Goal: Task Accomplishment & Management: Manage account settings

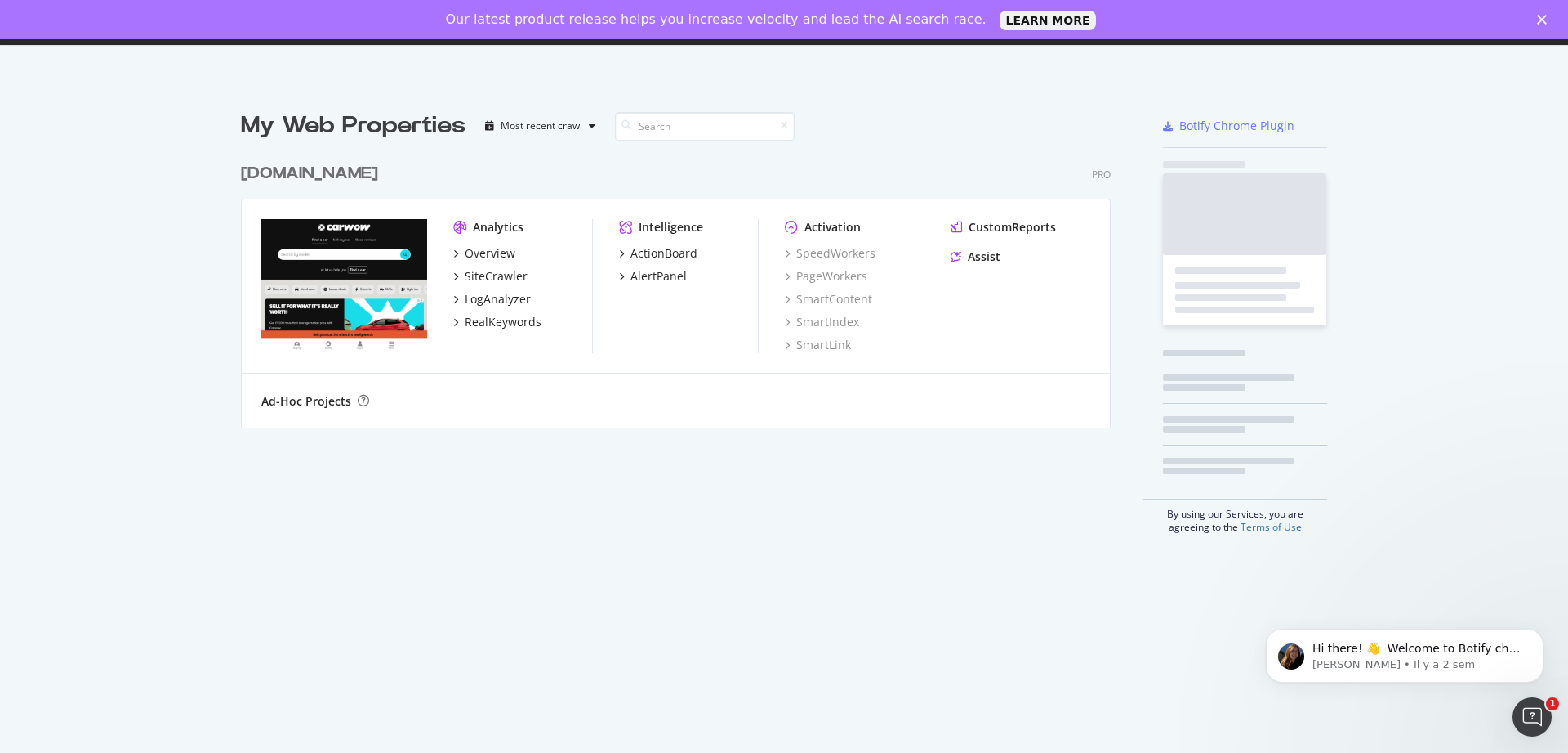
scroll to position [740, 1543]
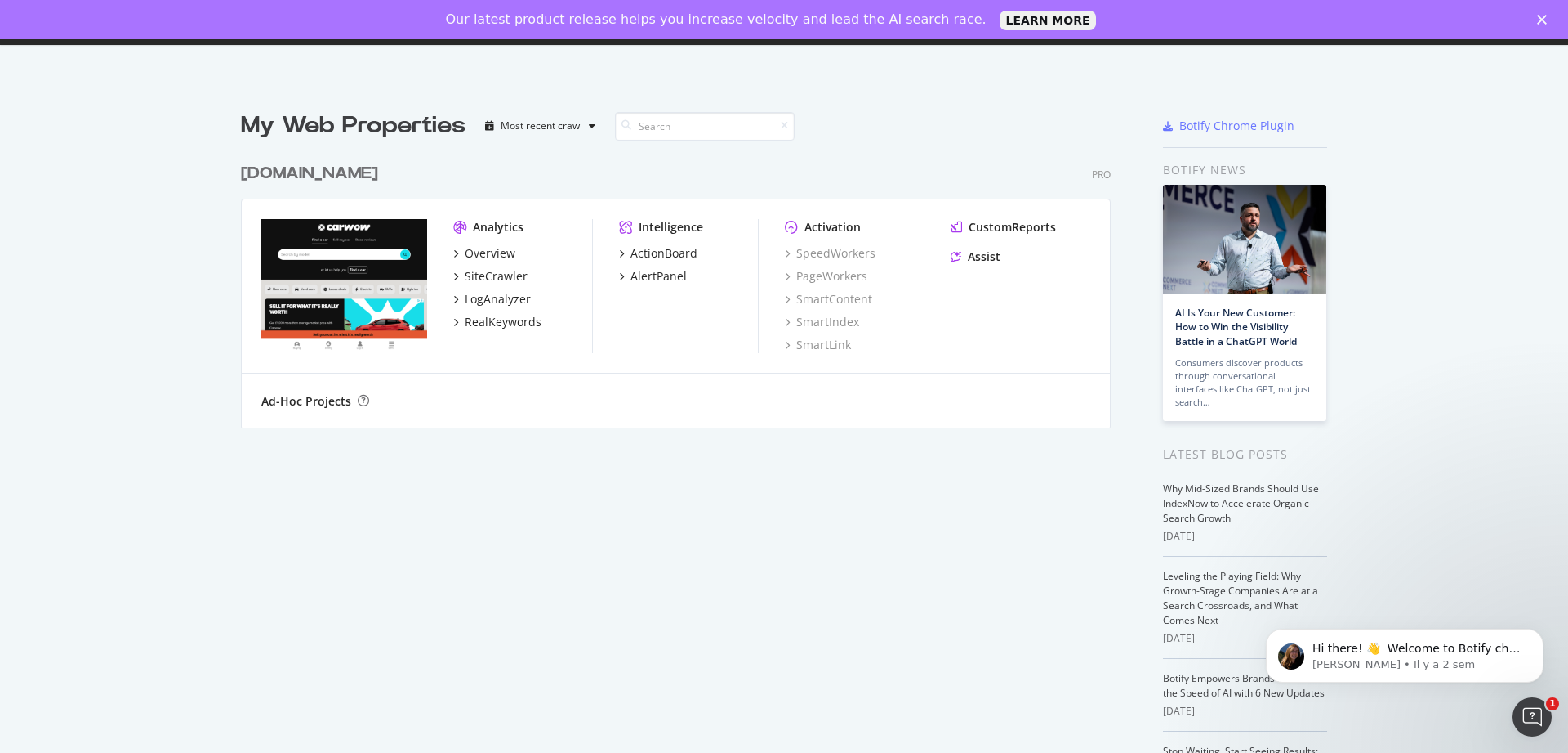
click at [379, 175] on div "[DOMAIN_NAME]" at bounding box center [309, 173] width 137 height 24
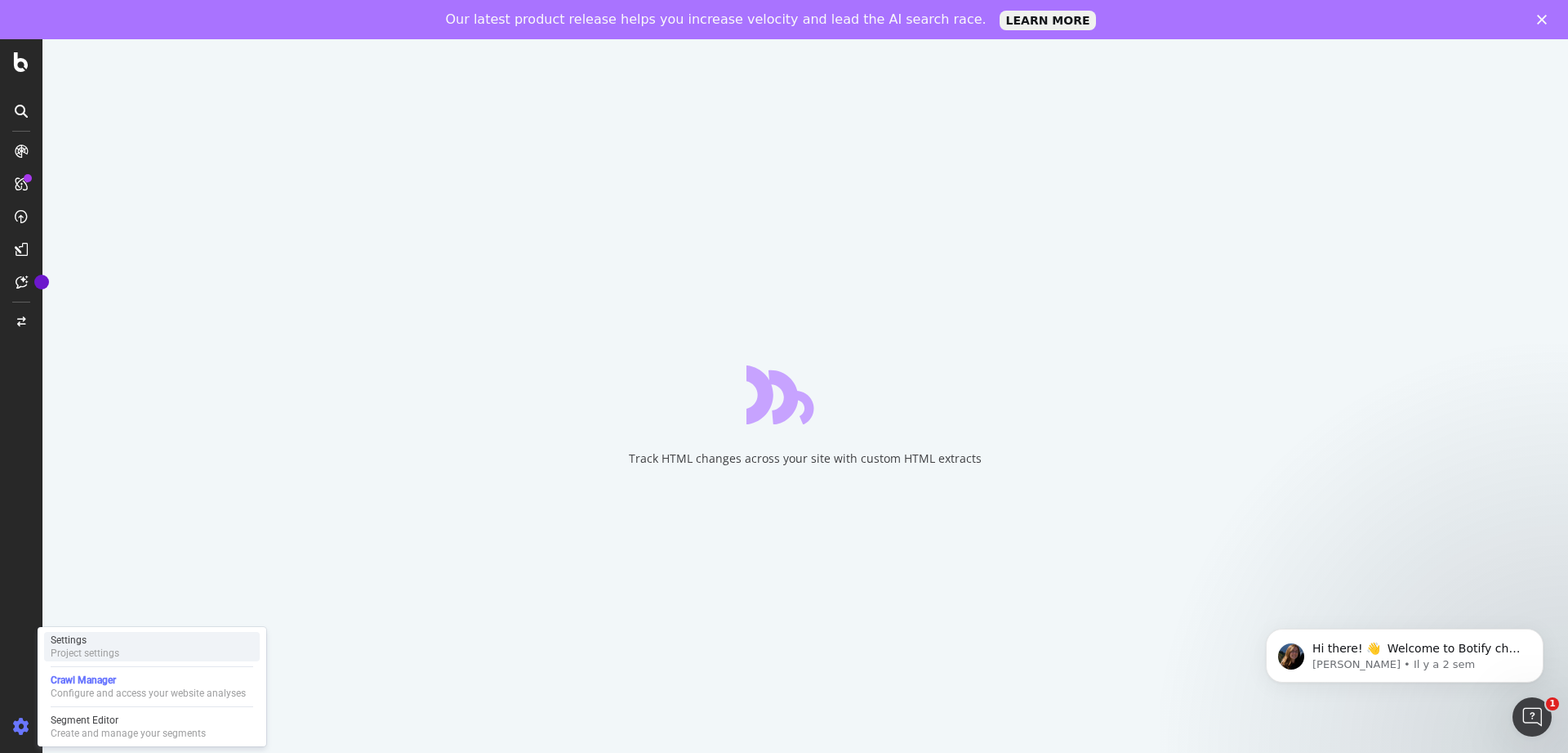
click at [85, 653] on div "Project settings" at bounding box center [85, 653] width 69 height 13
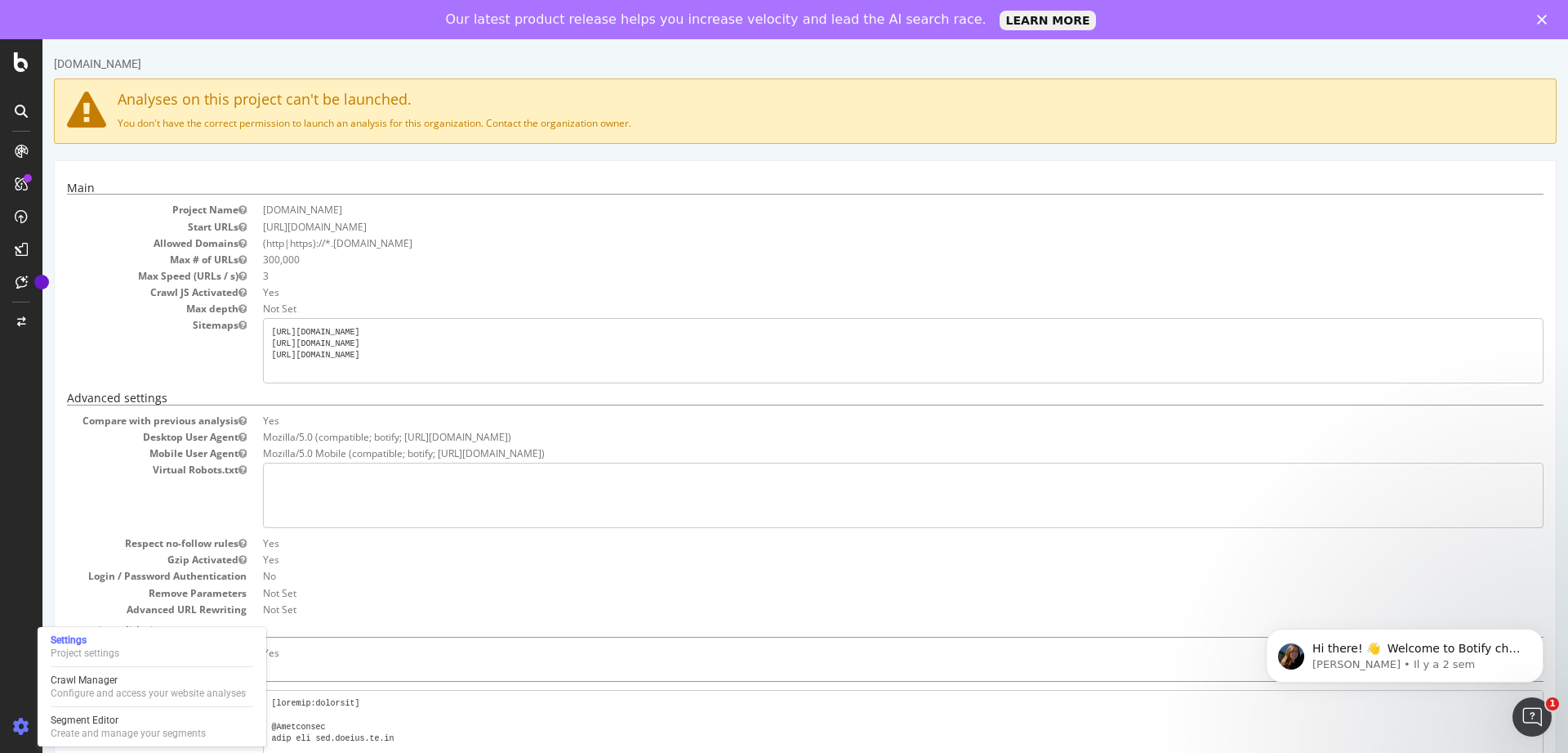
click at [1541, 18] on icon "Fermer" at bounding box center [1542, 19] width 10 height 10
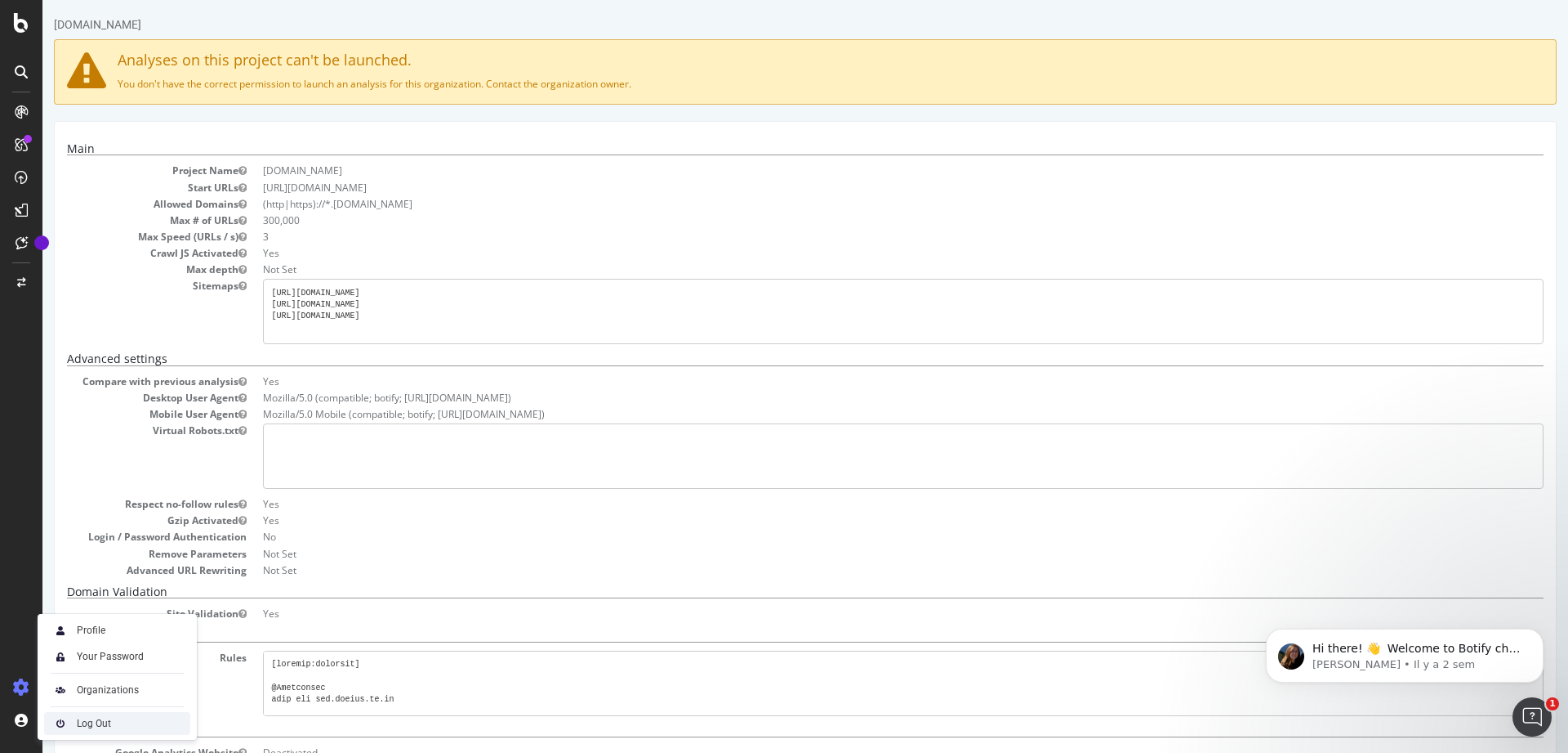
click at [71, 721] on div "Log Out" at bounding box center [117, 723] width 146 height 23
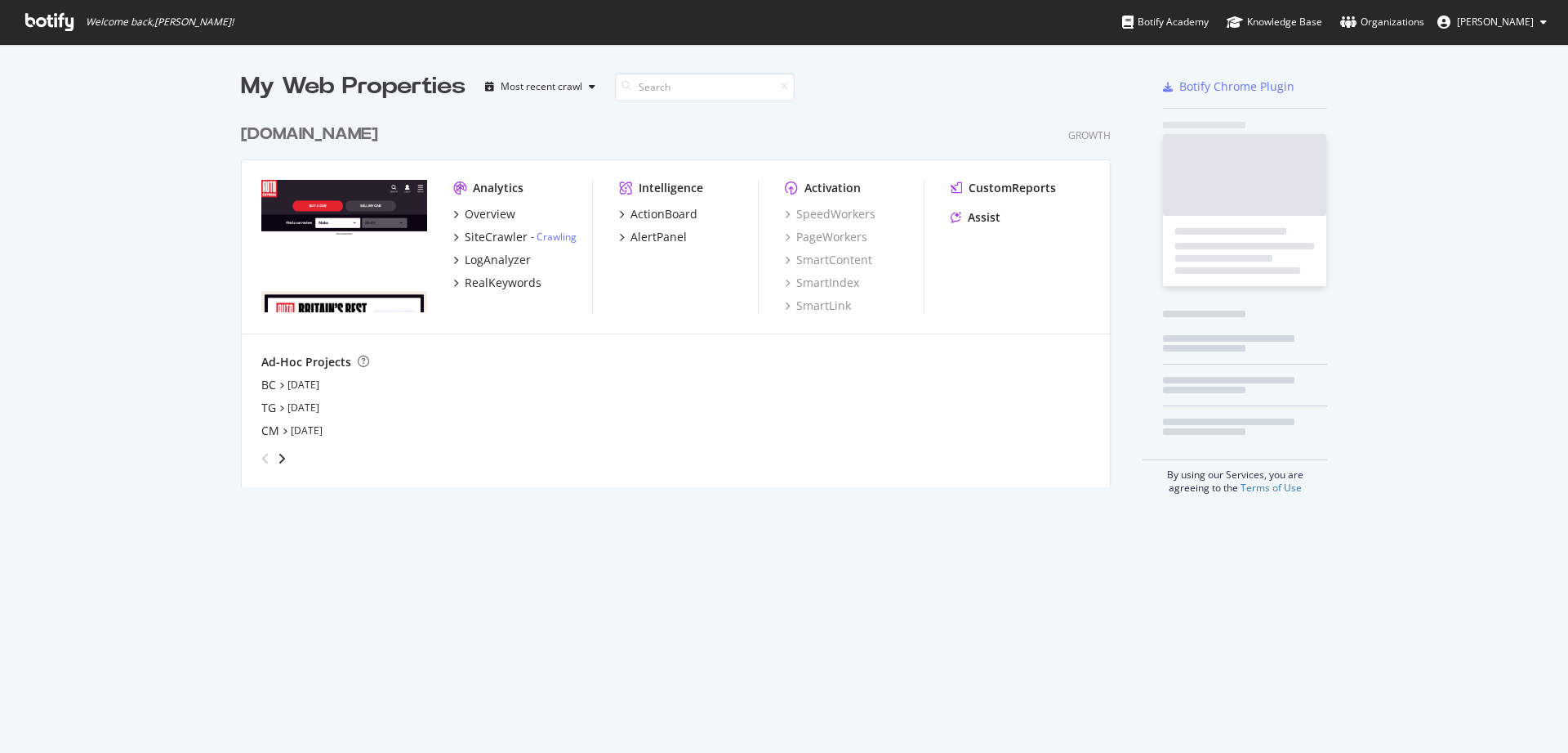
scroll to position [372, 871]
